Goal: Transaction & Acquisition: Purchase product/service

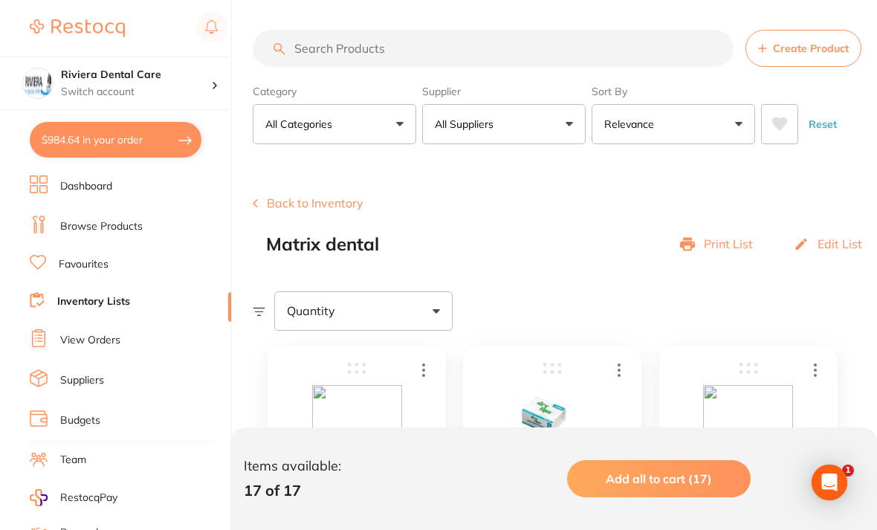
click at [309, 41] on input "search" at bounding box center [493, 48] width 481 height 37
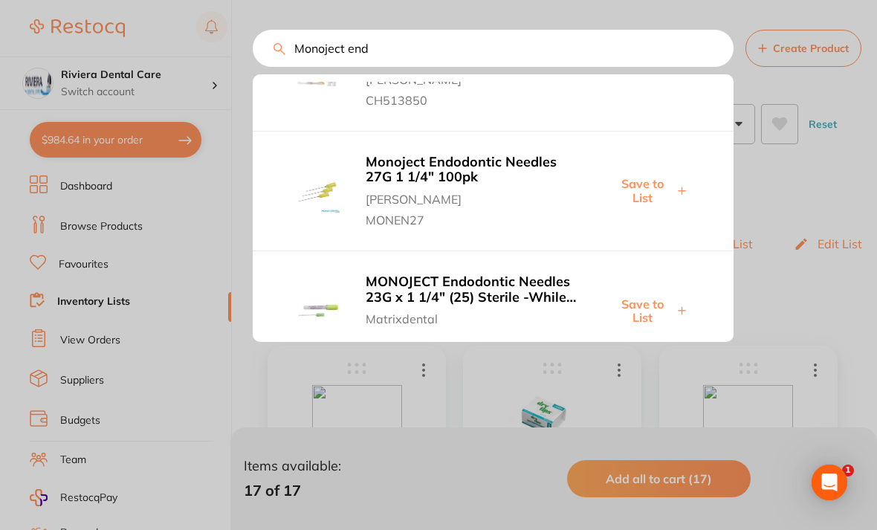
scroll to position [653, 0]
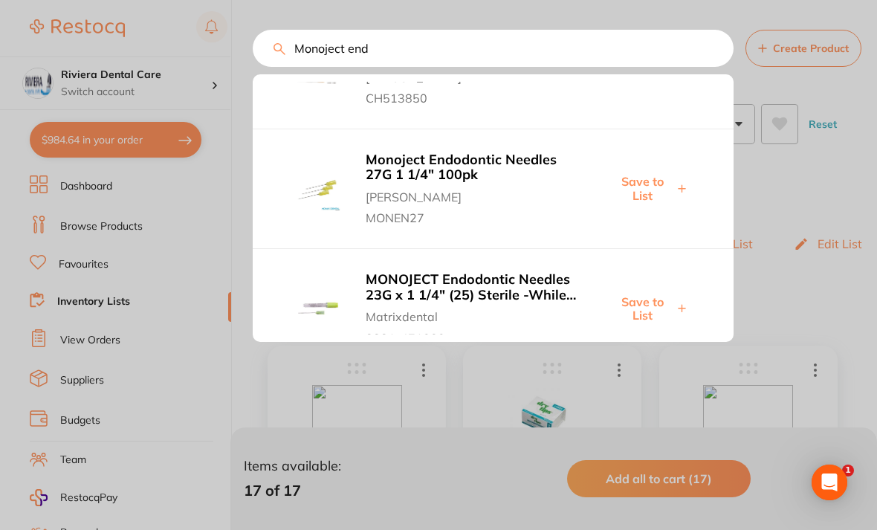
click at [445, 152] on b "Monoject Endodontic Needles 27G 1 1/4" 100pk" at bounding box center [474, 167] width 216 height 30
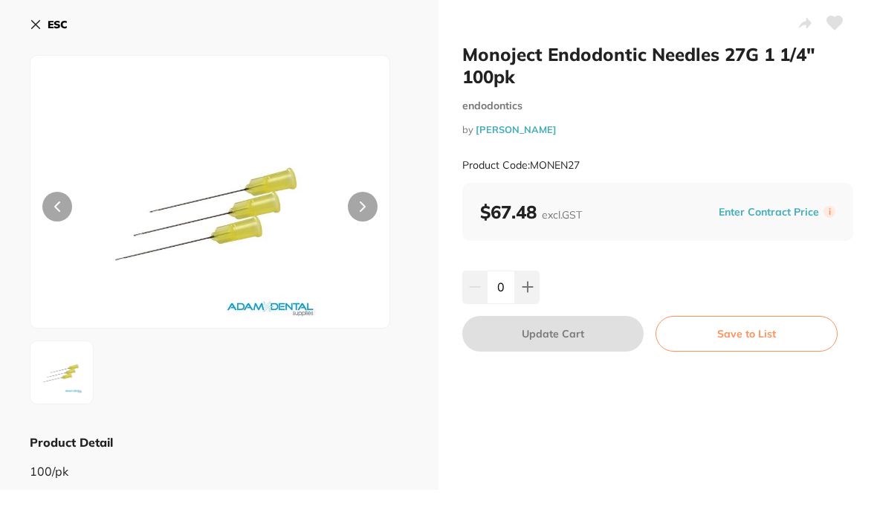
click at [358, 202] on button at bounding box center [363, 207] width 30 height 30
click at [40, 29] on icon at bounding box center [36, 25] width 12 height 12
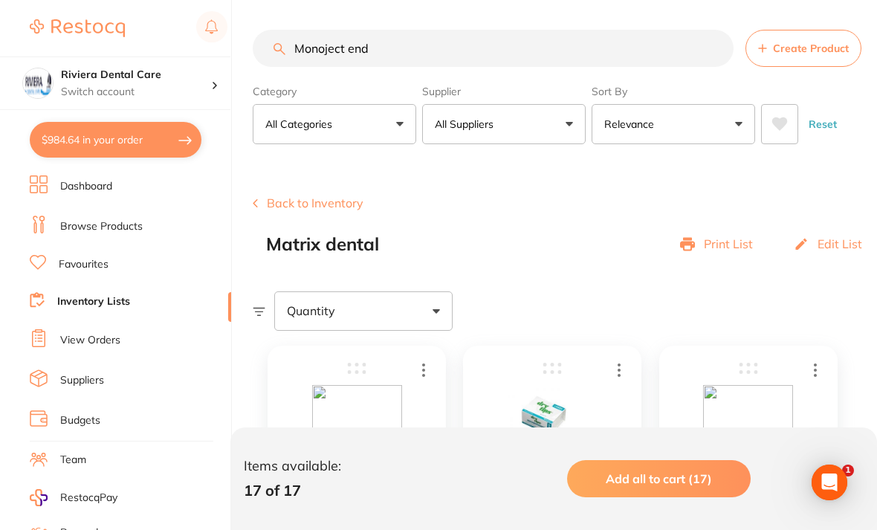
scroll to position [17, 0]
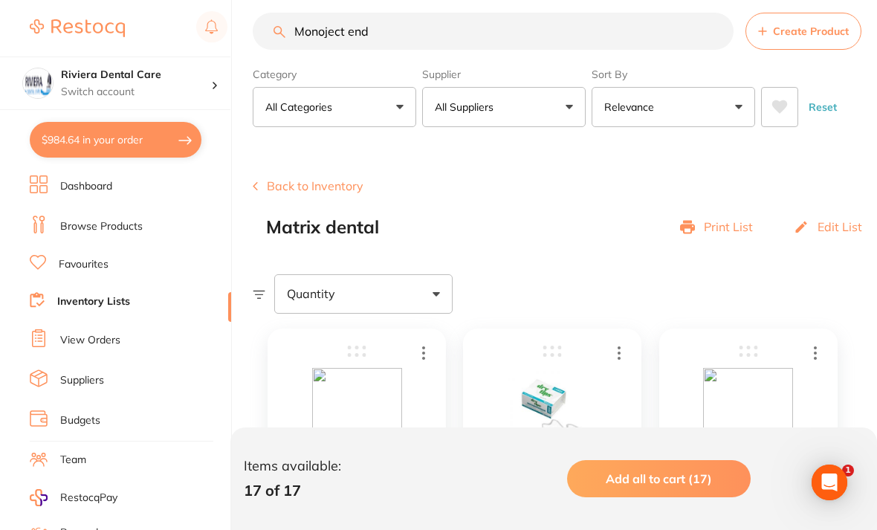
click at [405, 30] on input "Monoject end" at bounding box center [493, 31] width 481 height 37
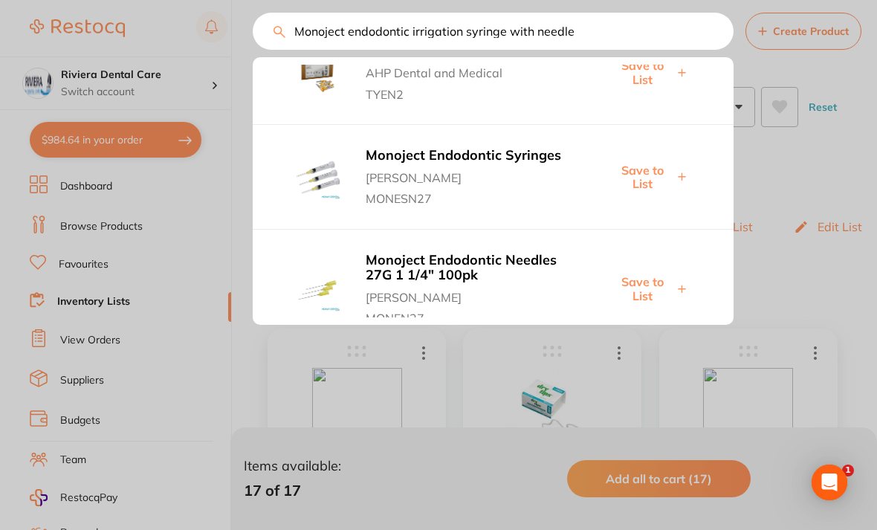
scroll to position [791, 0]
type input "Monoject endodontic irrigation syringe with needle"
click at [422, 147] on b "Monoject Endodontic Syringes" at bounding box center [474, 155] width 216 height 16
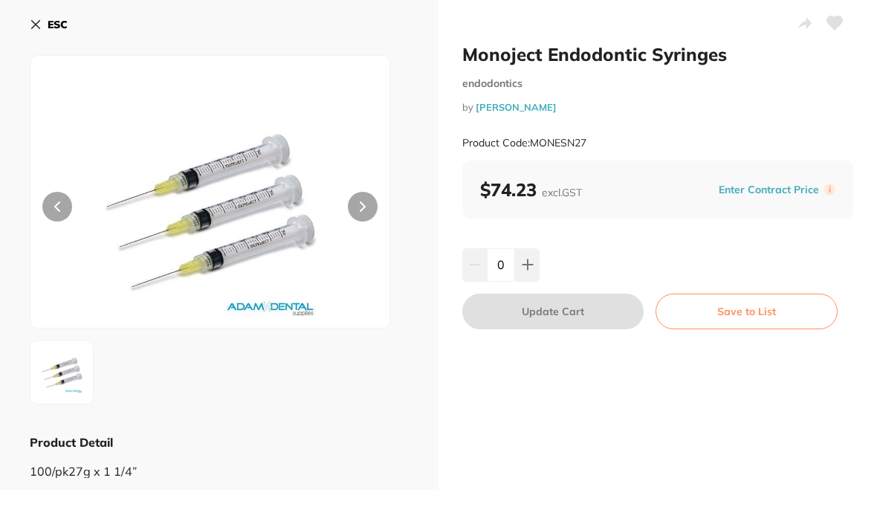
click at [356, 205] on button at bounding box center [363, 207] width 30 height 30
click at [843, 14] on button at bounding box center [835, 24] width 37 height 37
click at [743, 299] on button "Save to List" at bounding box center [747, 312] width 182 height 36
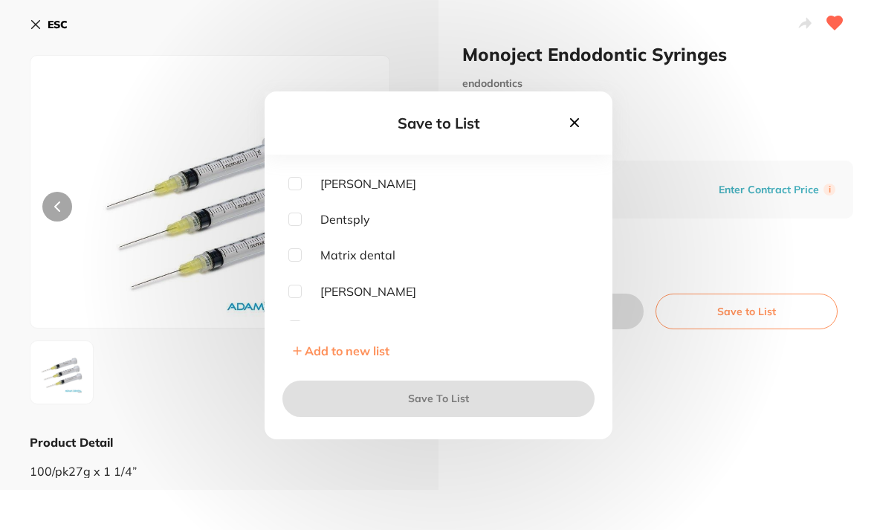
scroll to position [112, 0]
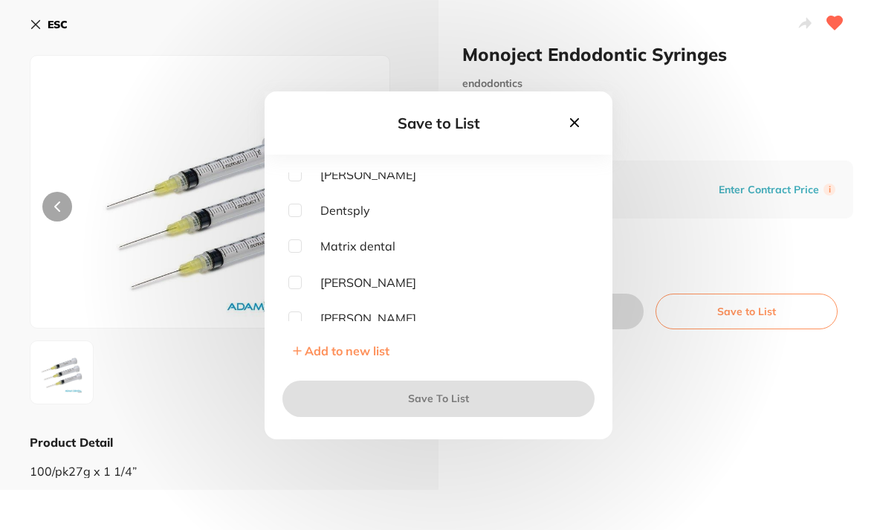
click at [300, 289] on input "checkbox" at bounding box center [295, 282] width 13 height 13
checkbox input "true"
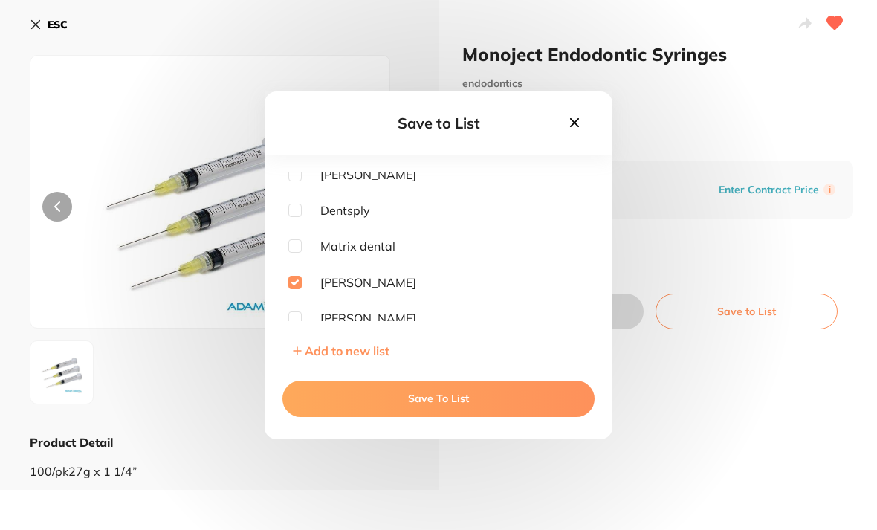
click at [439, 416] on button "Save To List" at bounding box center [439, 399] width 312 height 36
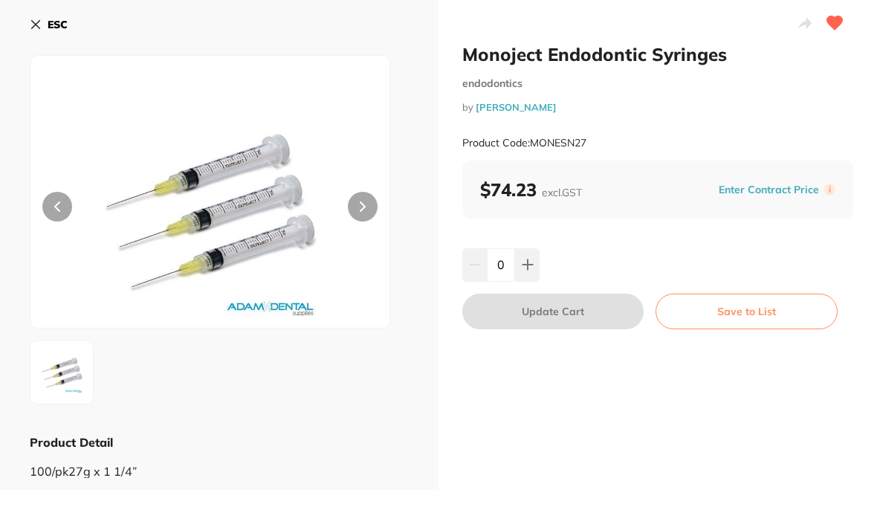
click at [528, 251] on button at bounding box center [527, 264] width 25 height 33
type input "1"
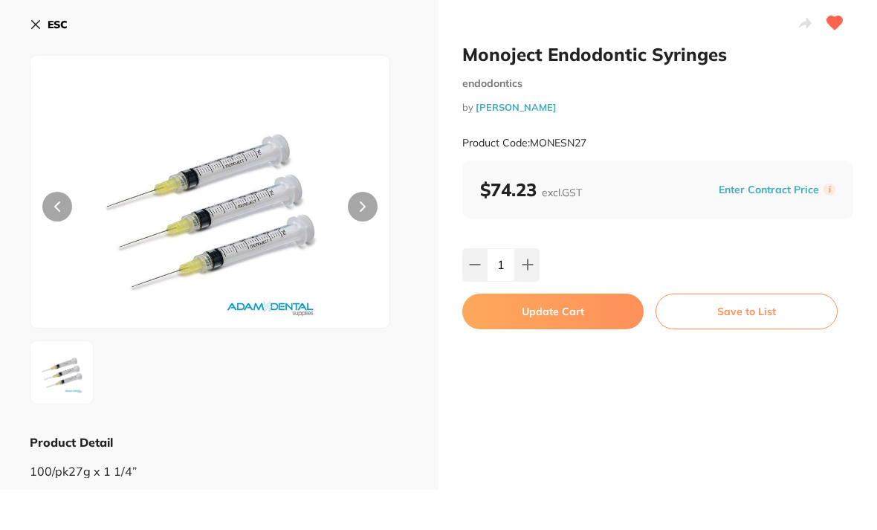
click at [548, 302] on button "Update Cart" at bounding box center [553, 312] width 181 height 36
